Goal: Task Accomplishment & Management: Use online tool/utility

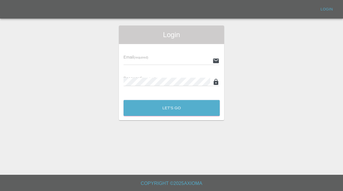
click at [180, 52] on div "Email (required)" at bounding box center [171, 57] width 96 height 16
click at [177, 57] on input "text" at bounding box center [166, 61] width 87 height 8
click at [298, 51] on div "Login Email (required) Password (required) Let's Go" at bounding box center [171, 73] width 342 height 95
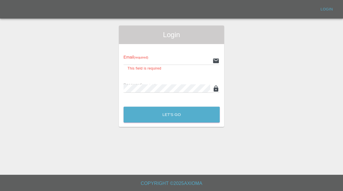
click at [174, 60] on input "text" at bounding box center [166, 61] width 87 height 8
type input "[EMAIL_ADDRESS][DOMAIN_NAME]"
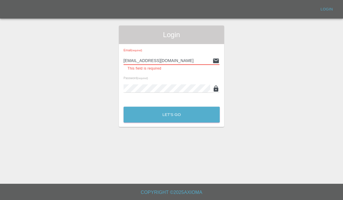
click at [180, 60] on input "[EMAIL_ADDRESS][DOMAIN_NAME]" at bounding box center [166, 61] width 87 height 8
click at [268, 66] on div "Login Email (required) [EMAIL_ADDRESS][DOMAIN_NAME] This field is required Pass…" at bounding box center [171, 77] width 342 height 102
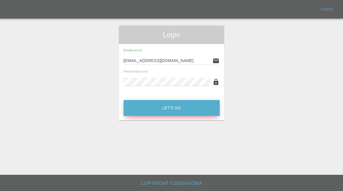
click at [193, 108] on button "Let's Go" at bounding box center [171, 108] width 96 height 16
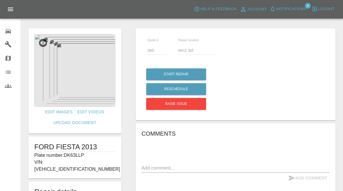
click at [12, 31] on div at bounding box center [13, 30] width 16 height 8
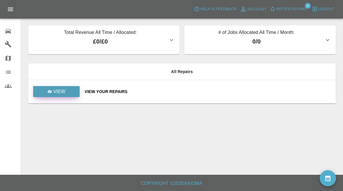
click at [55, 94] on p "View" at bounding box center [59, 91] width 12 height 7
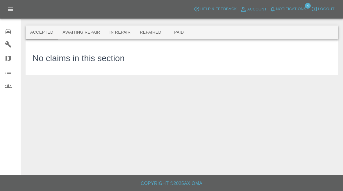
click at [85, 28] on button "Awaiting Repair" at bounding box center [81, 33] width 47 height 14
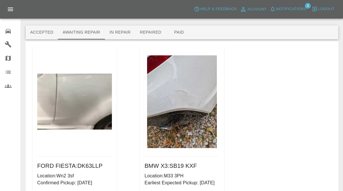
click at [199, 162] on h6 "BMW X3 : SB19 KXF" at bounding box center [181, 166] width 75 height 9
click at [195, 125] on img at bounding box center [182, 101] width 70 height 93
click at [191, 165] on h6 "BMW X3 : SB19 KXF" at bounding box center [181, 166] width 75 height 9
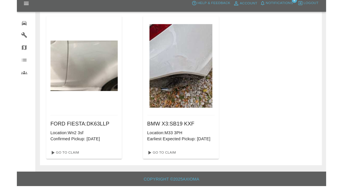
scroll to position [51, 0]
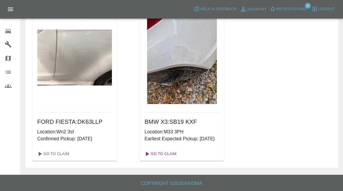
click at [169, 154] on link "Go To Claim" at bounding box center [160, 154] width 36 height 9
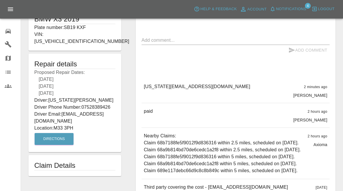
scroll to position [128, 0]
